Goal: Task Accomplishment & Management: Use online tool/utility

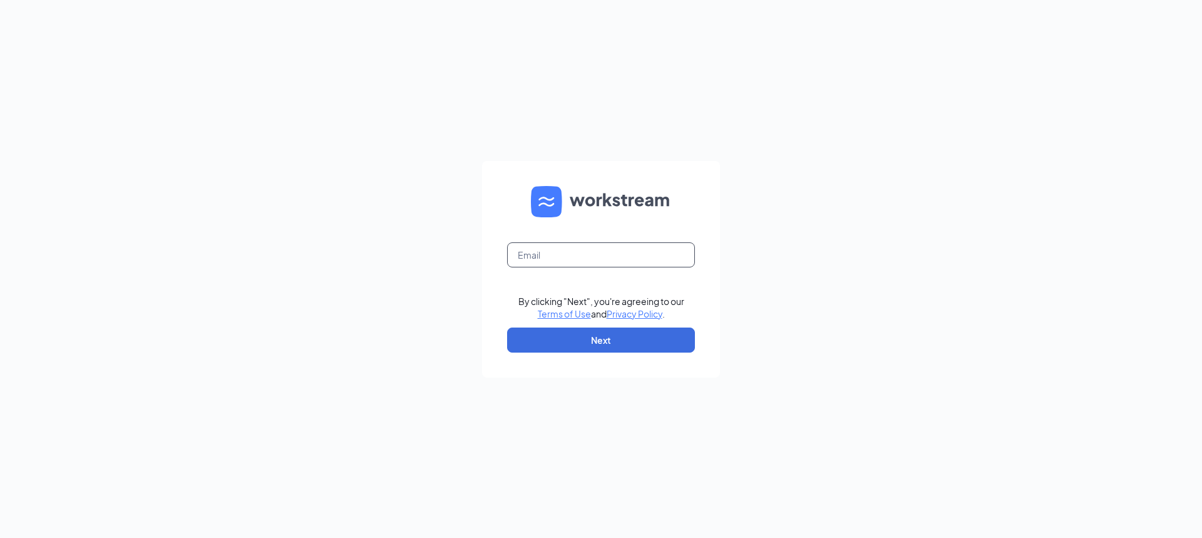
click at [554, 257] on input "text" at bounding box center [601, 254] width 188 height 25
type input "taxandaccounting@mehlingtax.com"
click at [583, 339] on button "Next" at bounding box center [601, 339] width 188 height 25
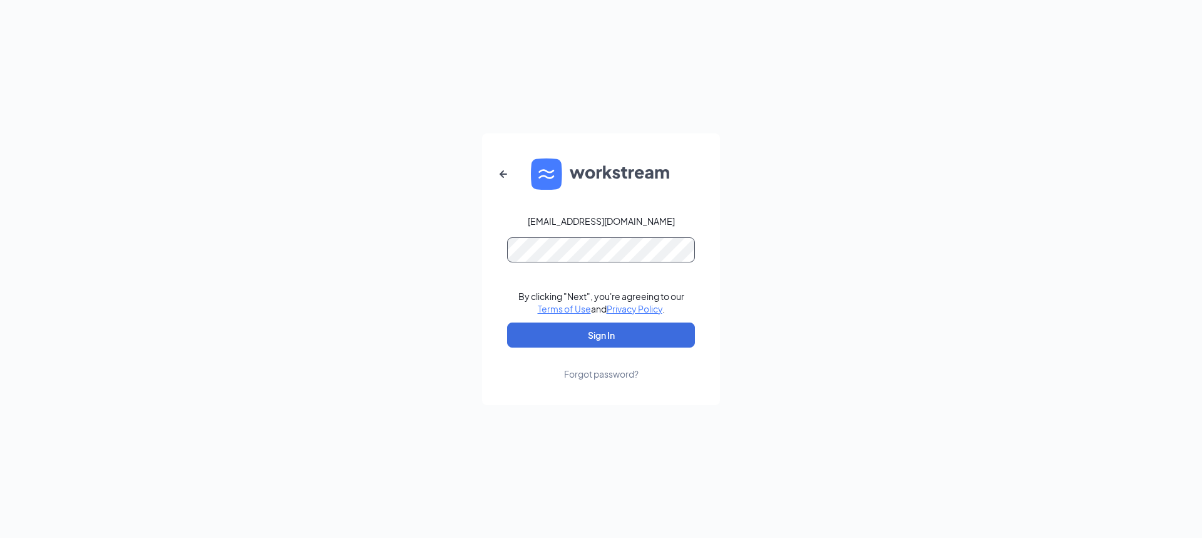
click at [507, 322] on button "Sign In" at bounding box center [601, 334] width 188 height 25
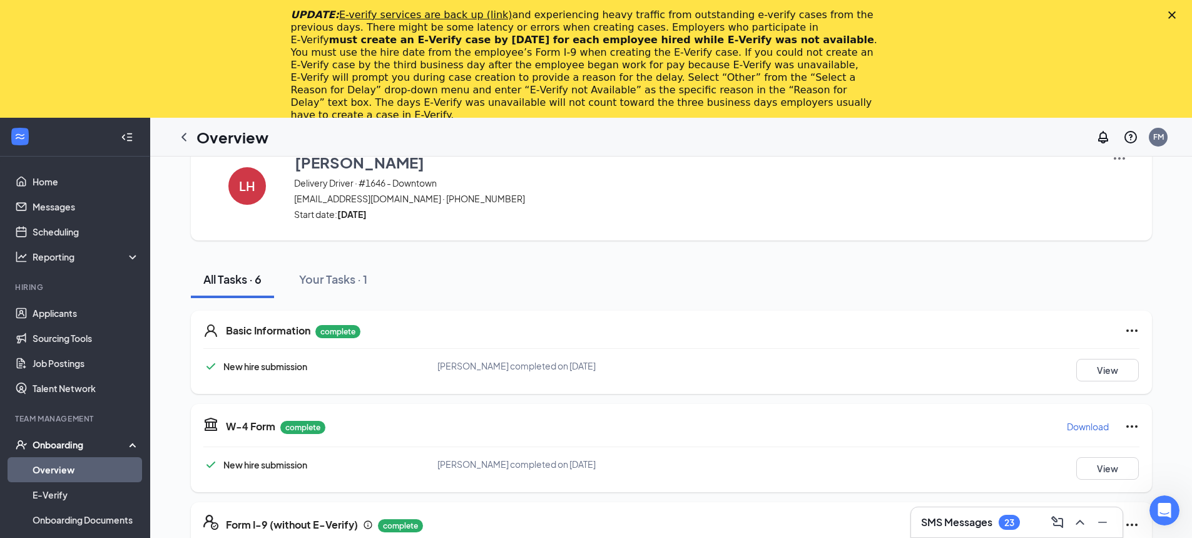
scroll to position [63, 0]
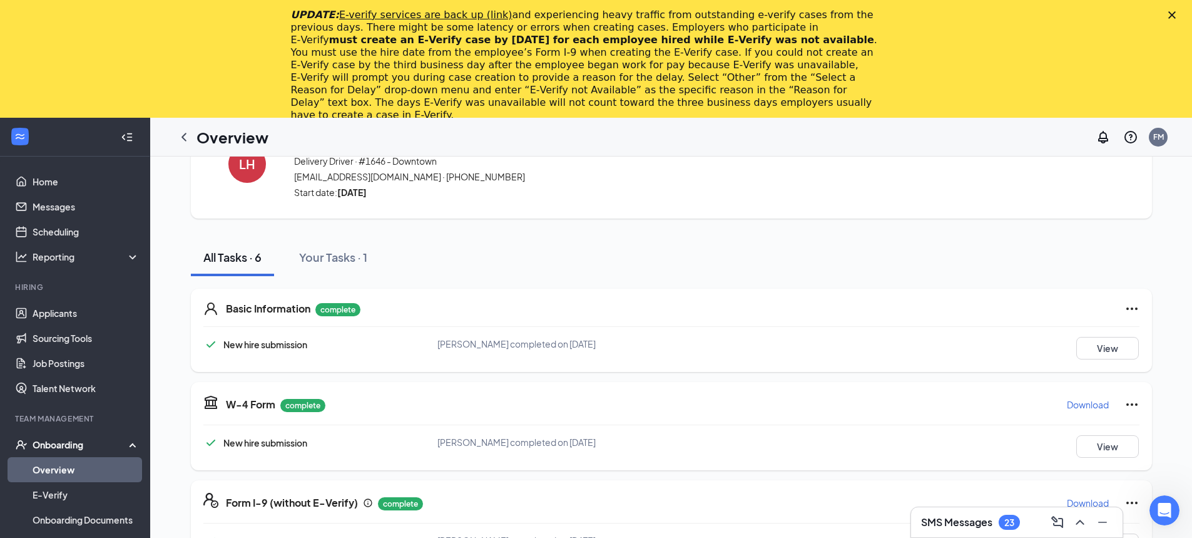
click at [69, 463] on link "Overview" at bounding box center [86, 469] width 107 height 25
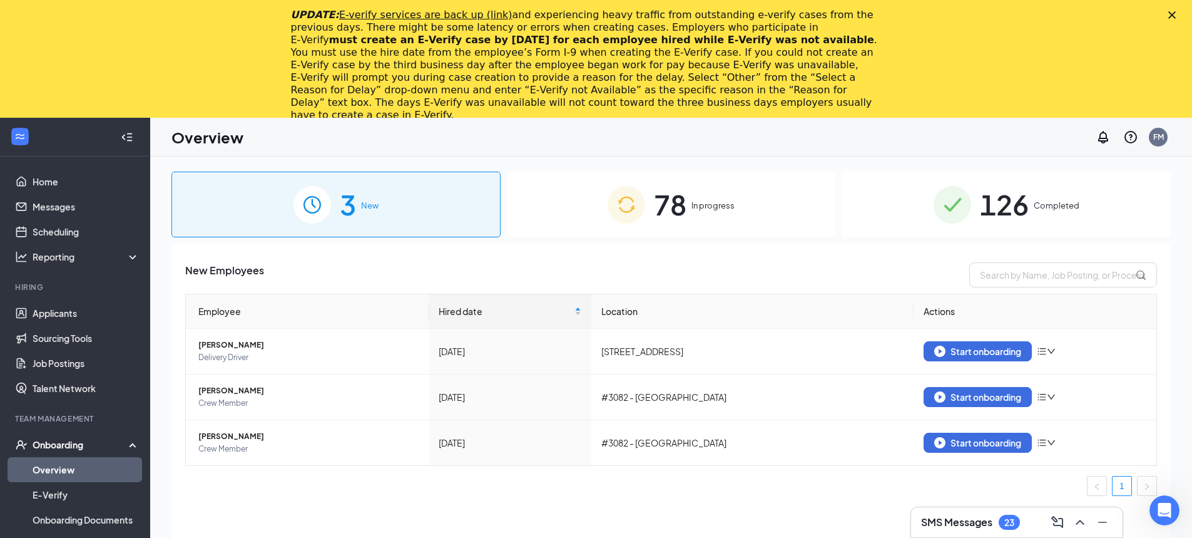
click at [583, 216] on div "78 In progress" at bounding box center [671, 204] width 329 height 66
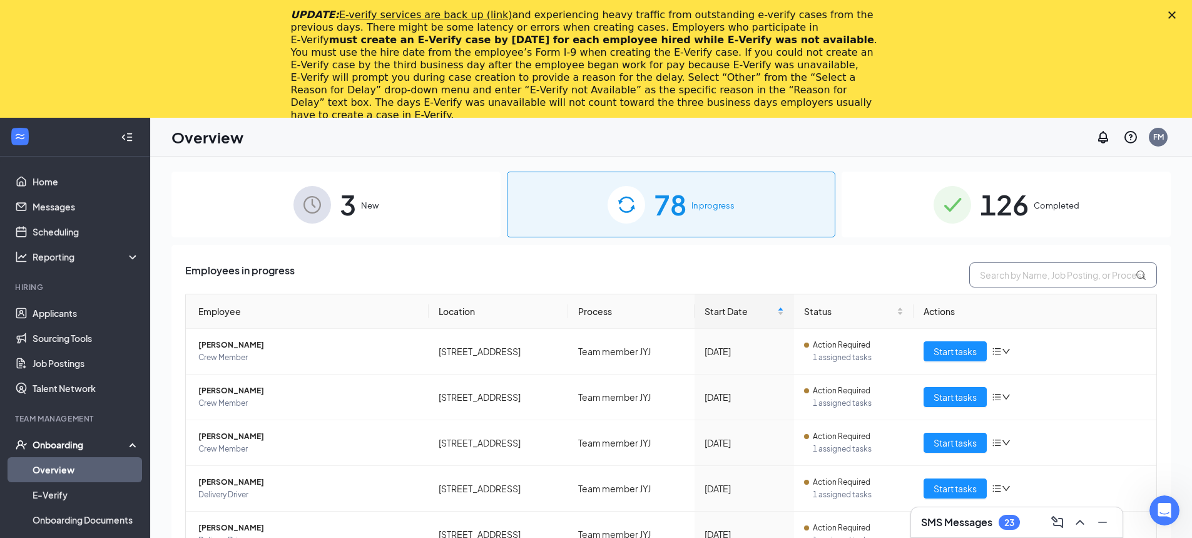
click at [991, 277] on input "text" at bounding box center [1063, 274] width 188 height 25
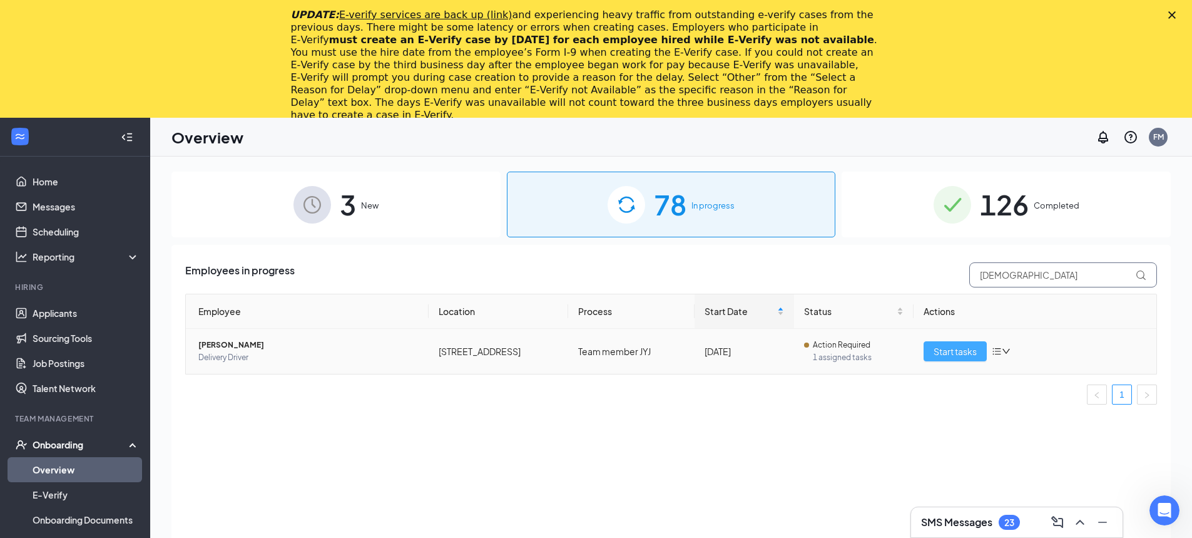
type input "[DEMOGRAPHIC_DATA]"
click at [947, 348] on span "Start tasks" at bounding box center [955, 351] width 43 height 14
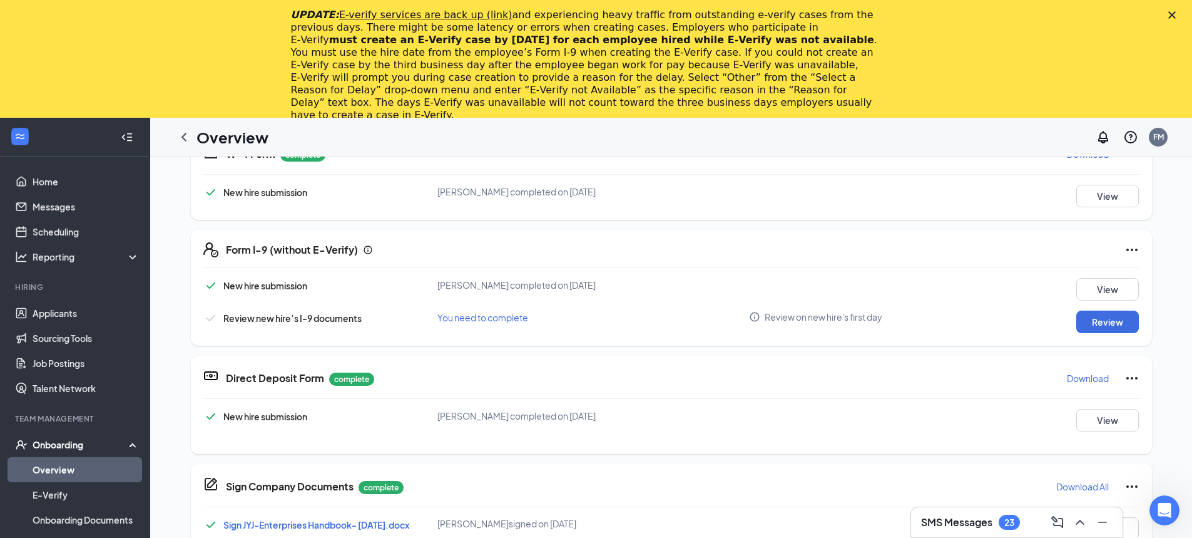
scroll to position [375, 0]
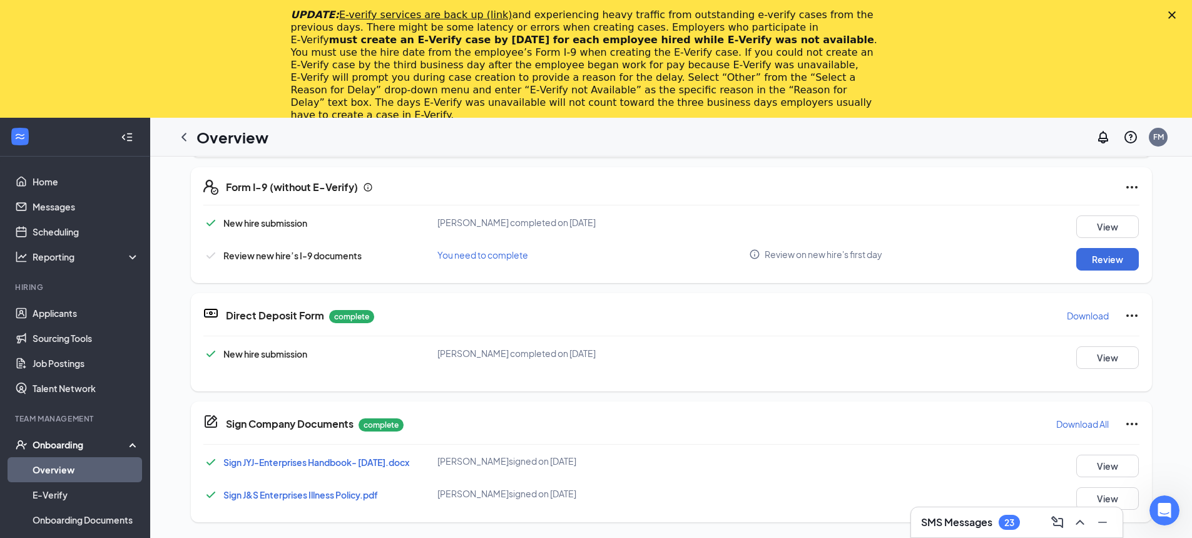
click at [1067, 317] on p "Download" at bounding box center [1088, 315] width 42 height 13
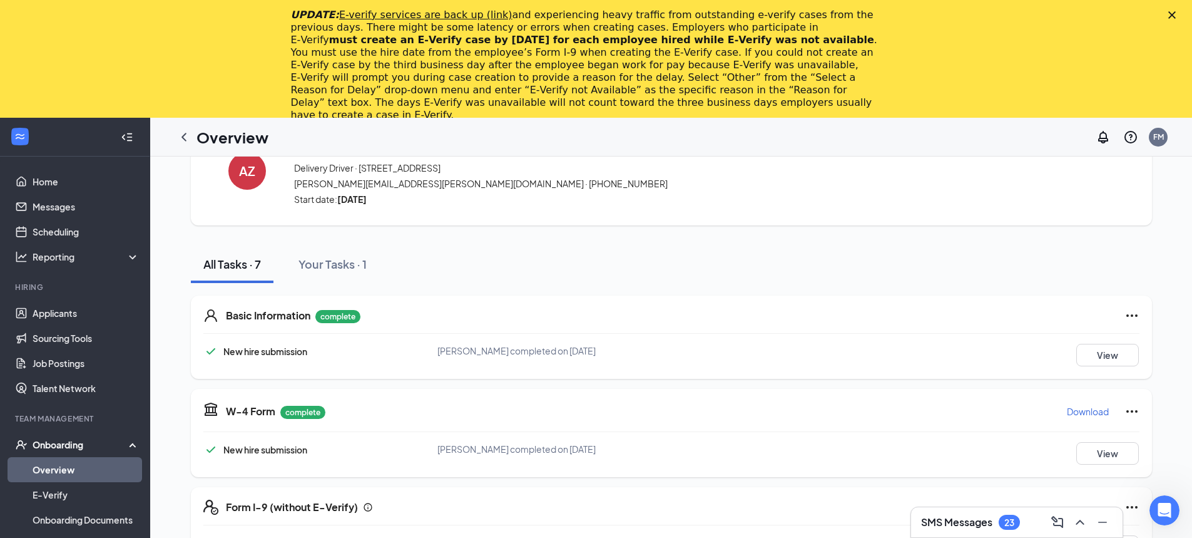
scroll to position [0, 0]
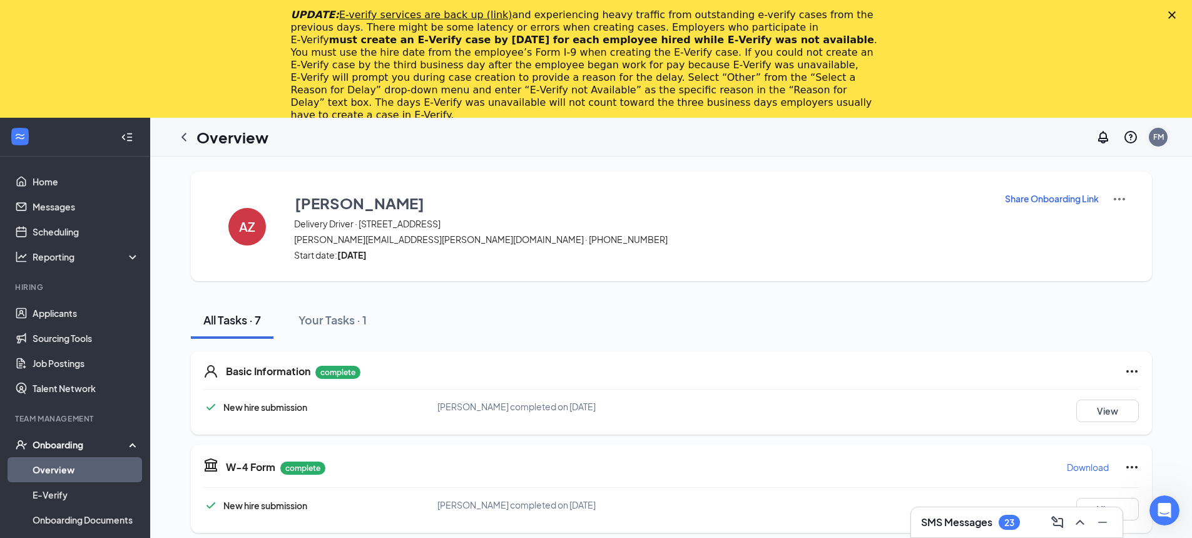
click at [1156, 140] on div "FM" at bounding box center [1158, 136] width 11 height 11
click at [1049, 326] on div "Log out" at bounding box center [1095, 321] width 135 height 13
